Goal: Navigation & Orientation: Find specific page/section

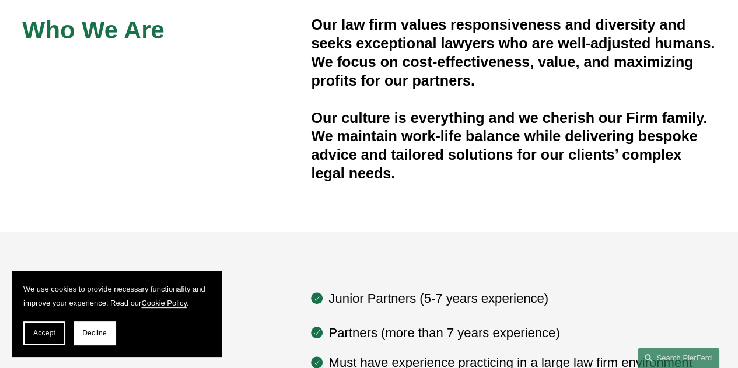
scroll to position [350, 0]
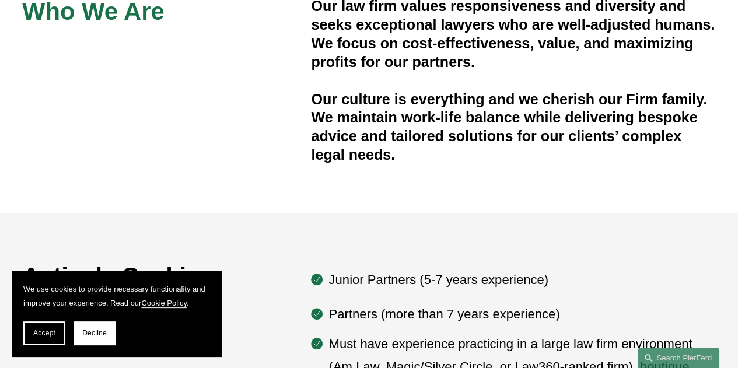
click at [231, 207] on div "Who We Are Our law firm values responsiveness and diversity and seeks exception…" at bounding box center [369, 81] width 738 height 265
click at [53, 330] on span "Accept" at bounding box center [44, 333] width 22 height 8
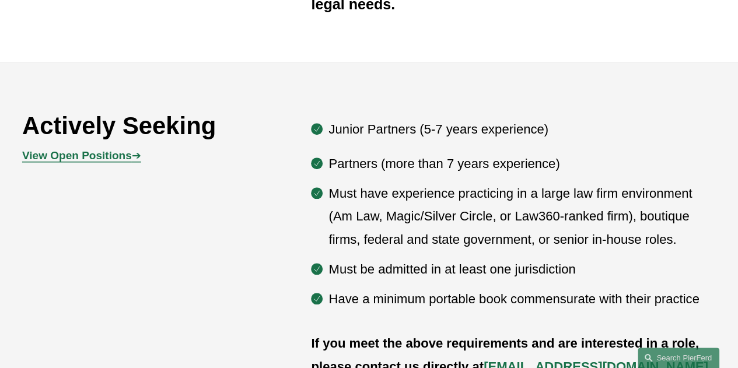
scroll to position [467, 0]
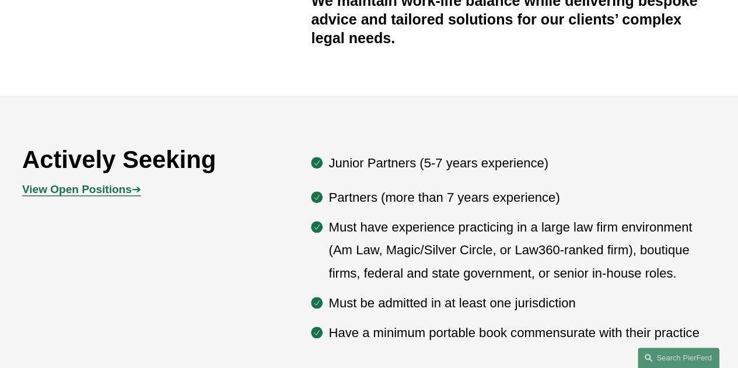
click at [124, 195] on strong "View Open Positions" at bounding box center [77, 189] width 110 height 12
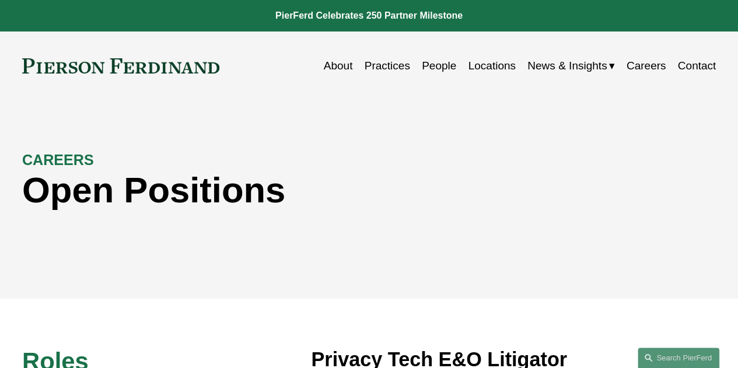
click at [659, 65] on link "Careers" at bounding box center [647, 66] width 40 height 22
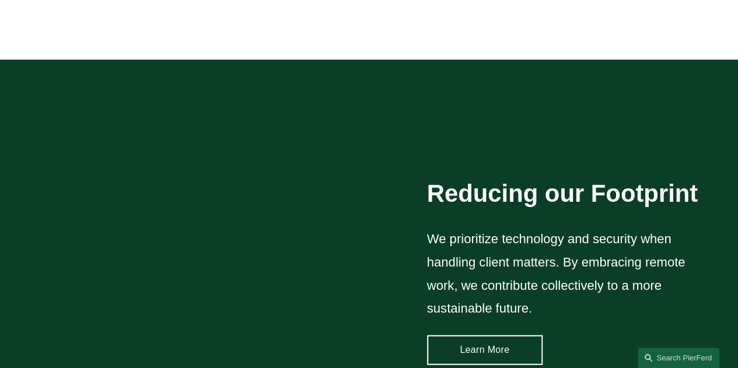
scroll to position [1400, 0]
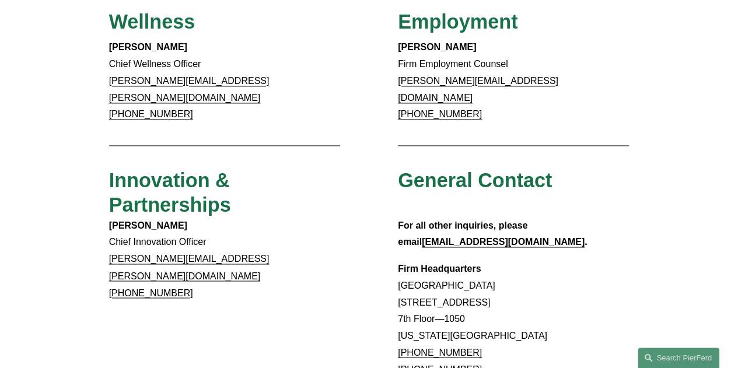
scroll to position [934, 0]
